Goal: Download file/media

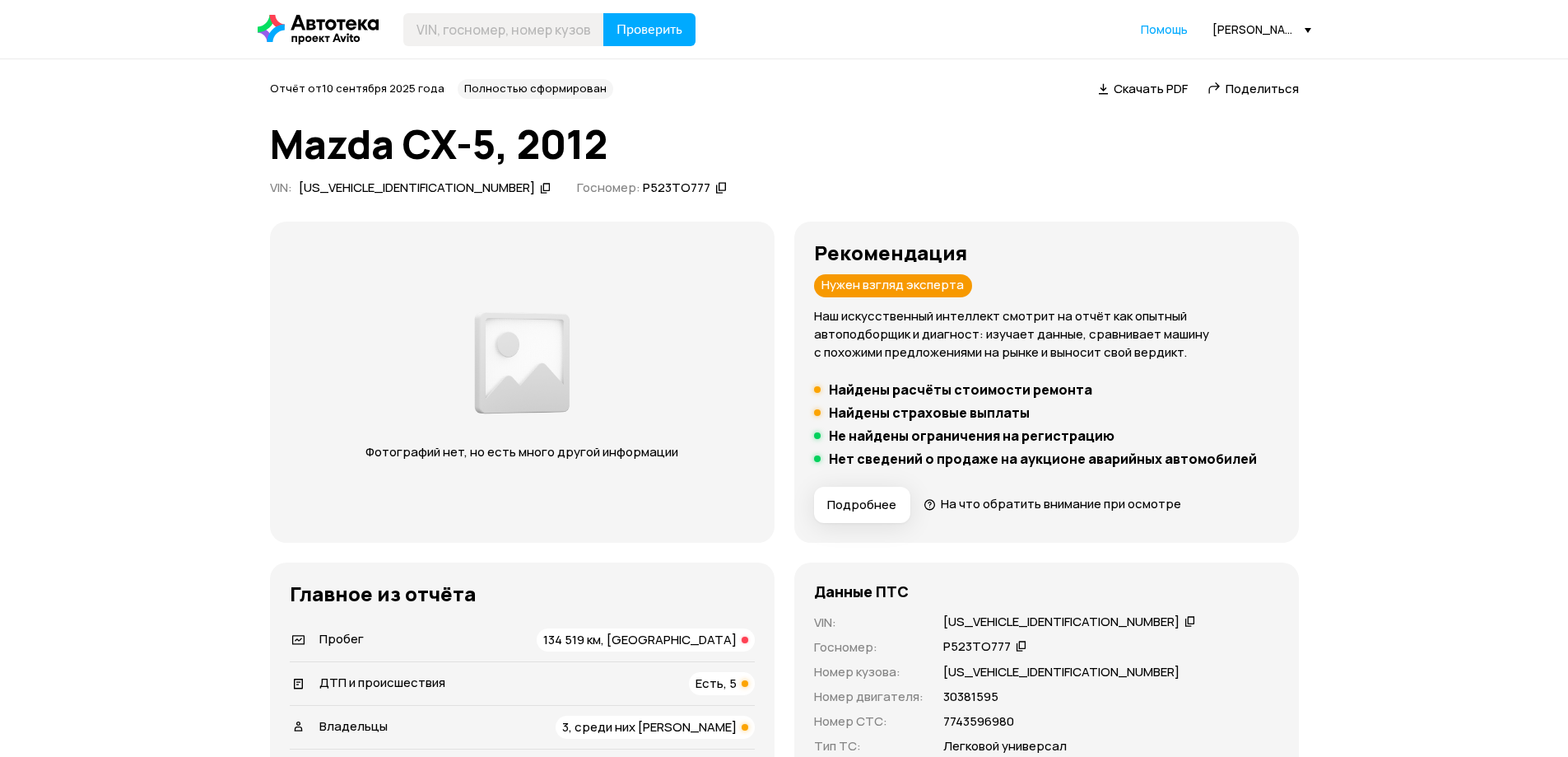
drag, startPoint x: 808, startPoint y: 5, endPoint x: 129, endPoint y: 103, distance: 686.0
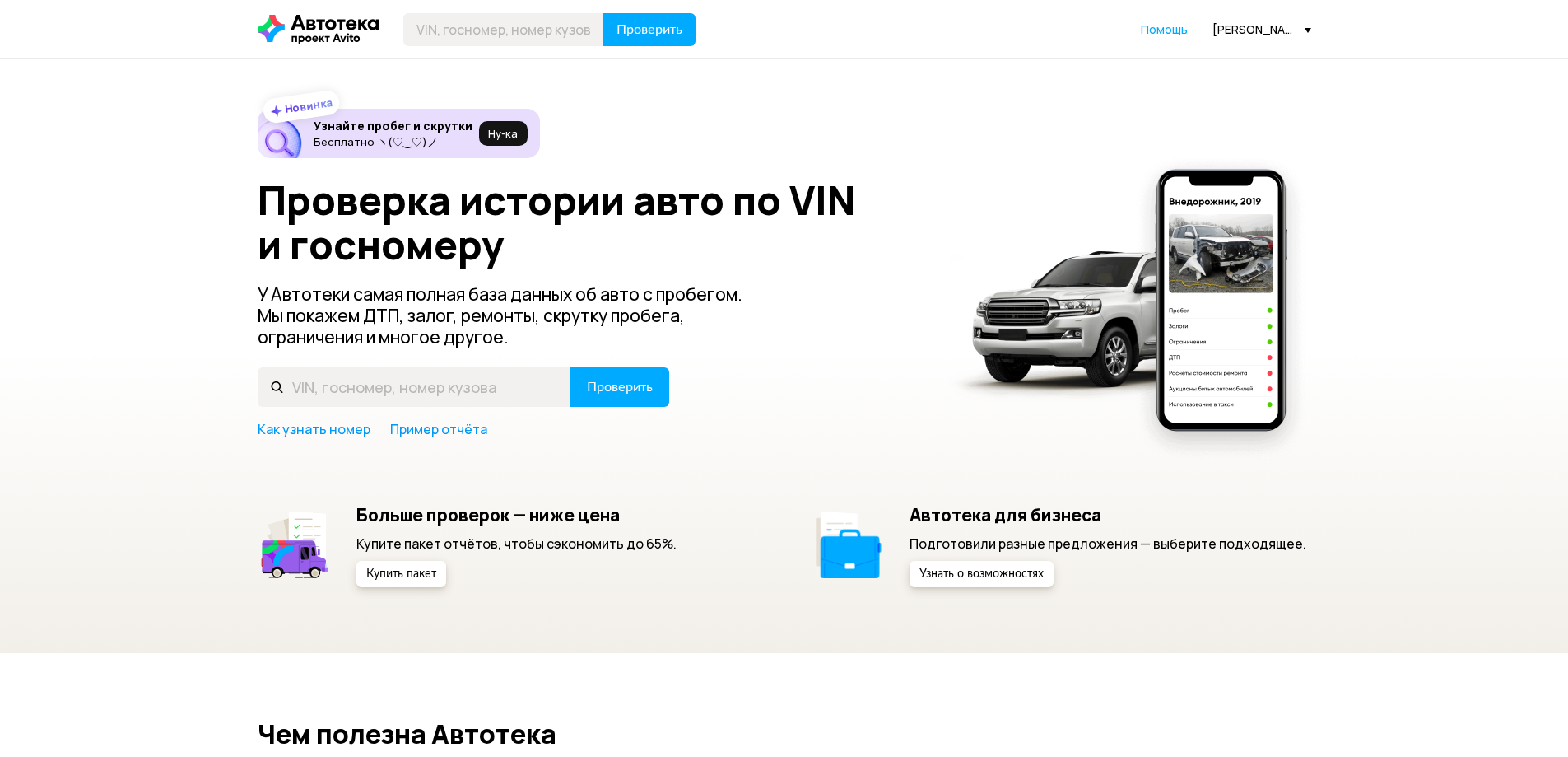
drag, startPoint x: 100, startPoint y: 519, endPoint x: 74, endPoint y: 517, distance: 26.1
click at [98, 520] on div "Новинка Узнайте пробег и скрутки Бесплатно ヽ(♡‿♡)ノ Ну‑ка Проверка истории авто …" at bounding box center [784, 356] width 1568 height 594
click at [174, 631] on div "Новинка Узнайте пробег и скрутки Бесплатно ヽ(♡‿♡)ノ Ну‑ка Проверка истории авто …" at bounding box center [784, 356] width 1568 height 594
click at [231, 573] on div "Новинка Узнайте пробег и скрутки Бесплатно ヽ(♡‿♡)ノ Ну‑ка Проверка истории авто …" at bounding box center [784, 356] width 1568 height 594
click at [148, 595] on div "Новинка Узнайте пробег и скрутки Бесплатно ヽ(♡‿♡)ノ Ну‑ка Проверка истории авто …" at bounding box center [784, 356] width 1568 height 594
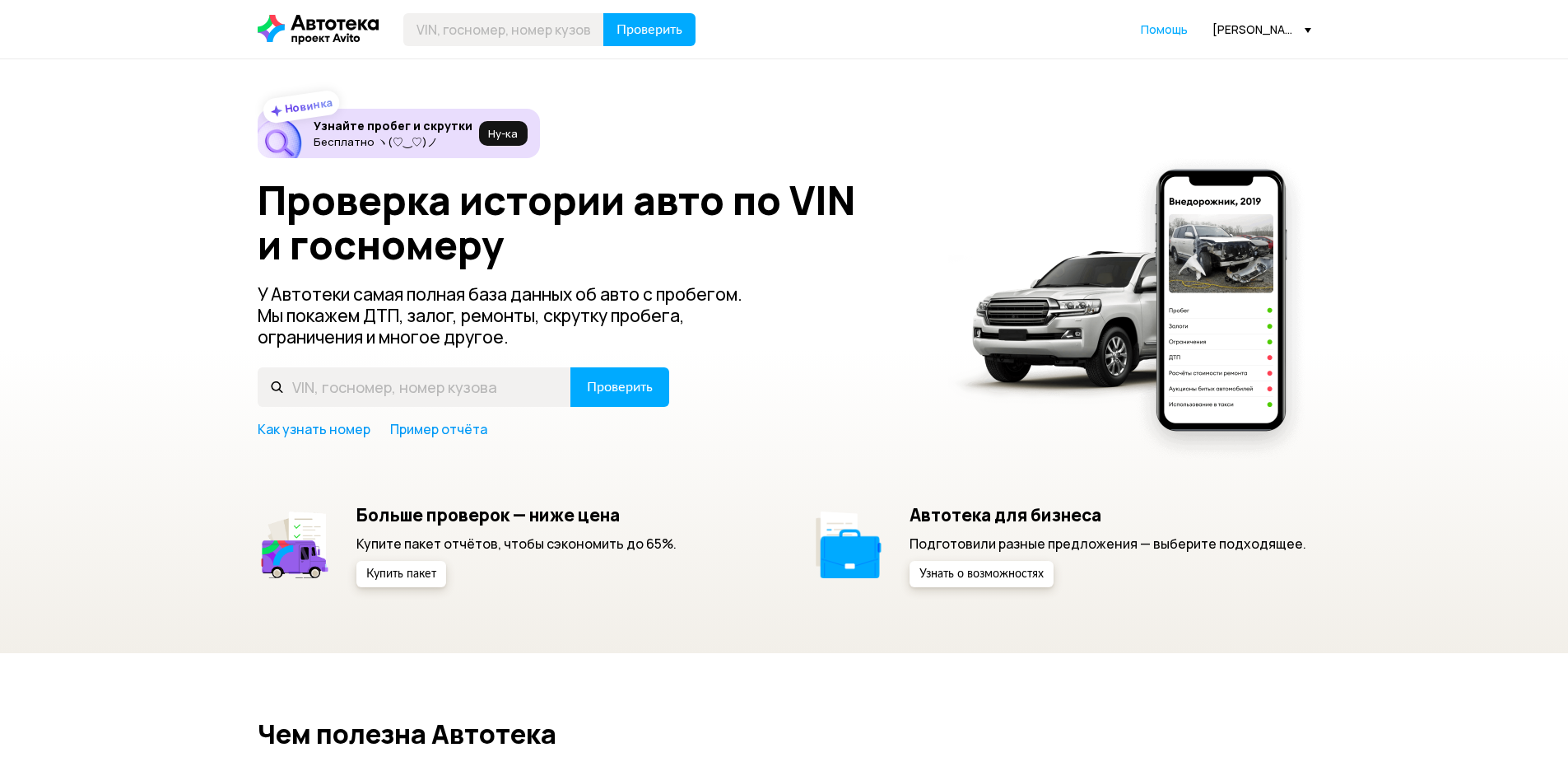
click at [186, 271] on div "Новинка Узнайте пробег и скрутки Бесплатно ヽ(♡‿♡)ノ Ну‑ка Проверка истории авто …" at bounding box center [784, 356] width 1568 height 594
